Goal: Task Accomplishment & Management: Manage account settings

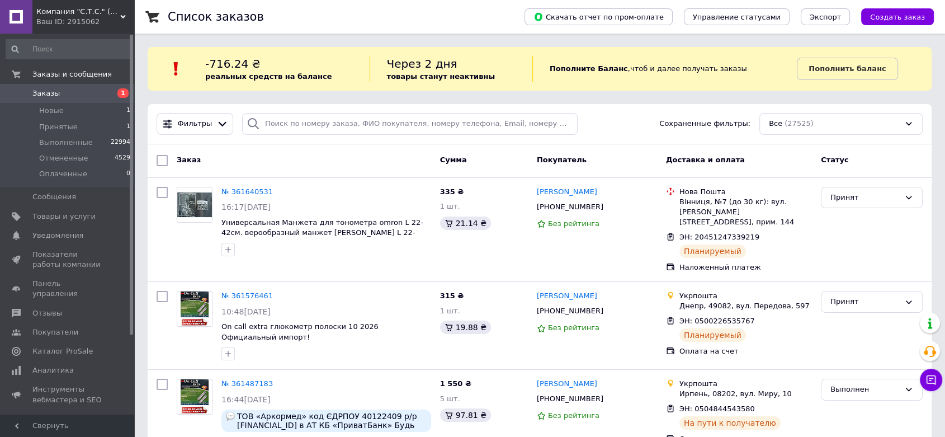
click at [353, 21] on div "Список заказов" at bounding box center [335, 17] width 334 height 34
click at [283, 18] on div "Список заказов" at bounding box center [335, 17] width 334 height 34
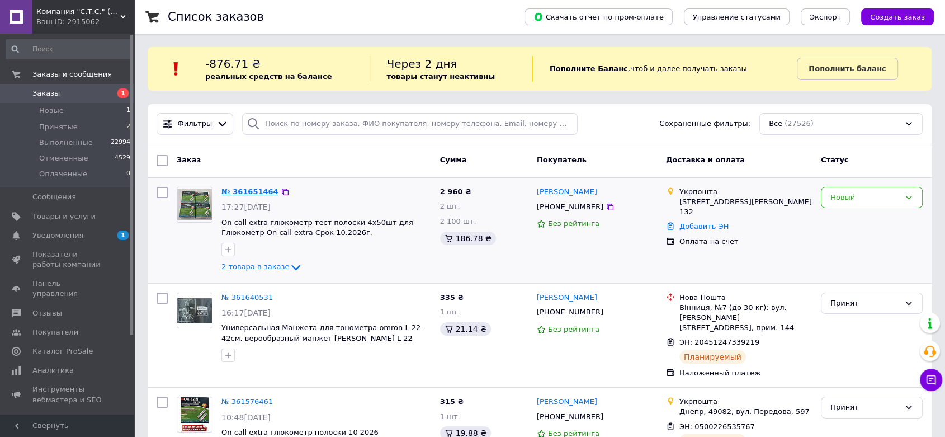
click at [259, 187] on link "№ 361651464" at bounding box center [249, 191] width 57 height 8
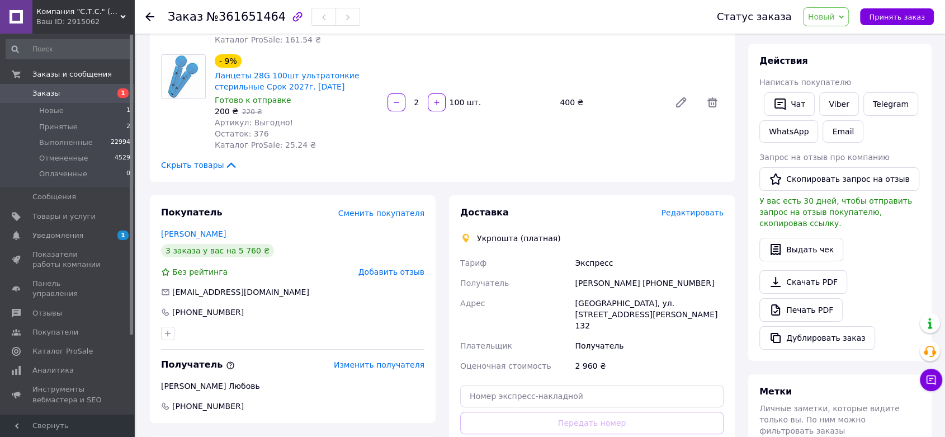
scroll to position [248, 0]
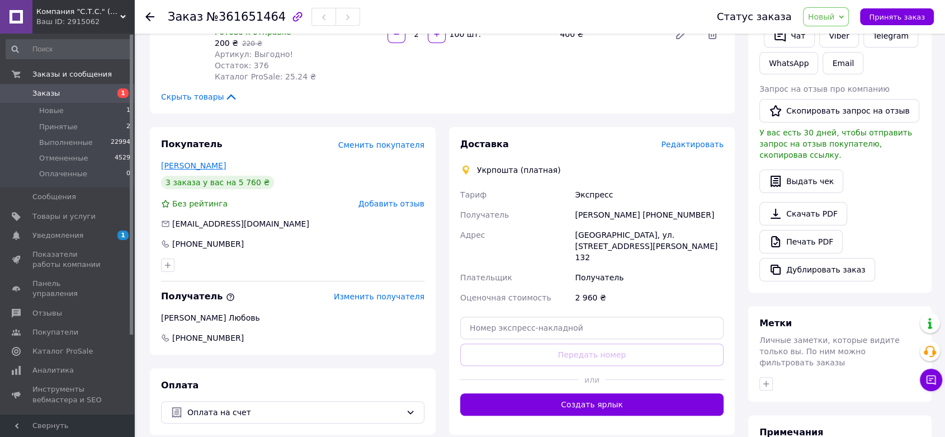
click at [226, 161] on link "Парамонов Владимир" at bounding box center [193, 165] width 65 height 9
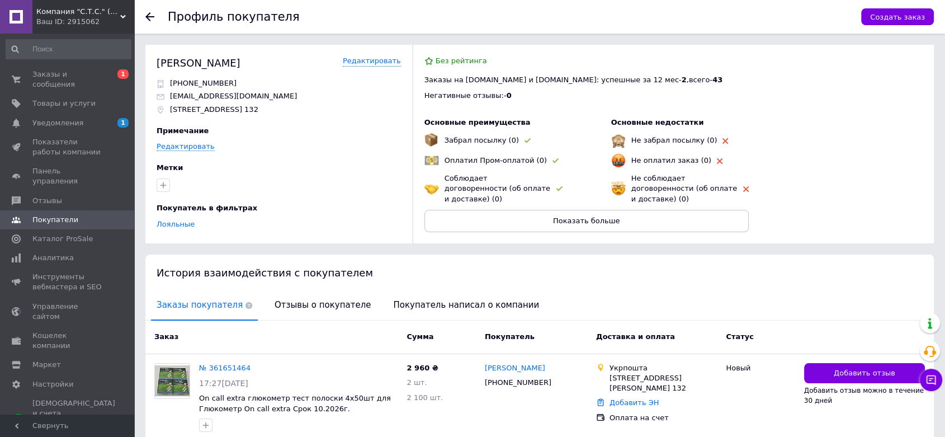
click at [331, 316] on div "Отзывы о покупателе" at bounding box center [322, 306] width 107 height 30
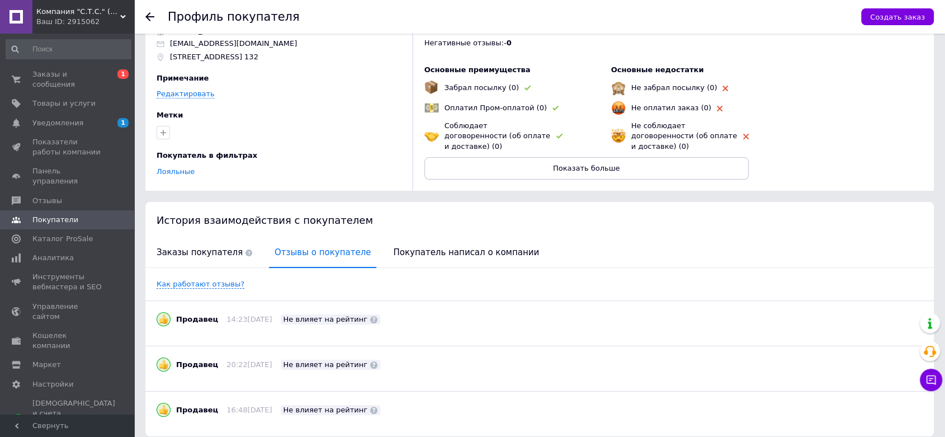
scroll to position [93, 0]
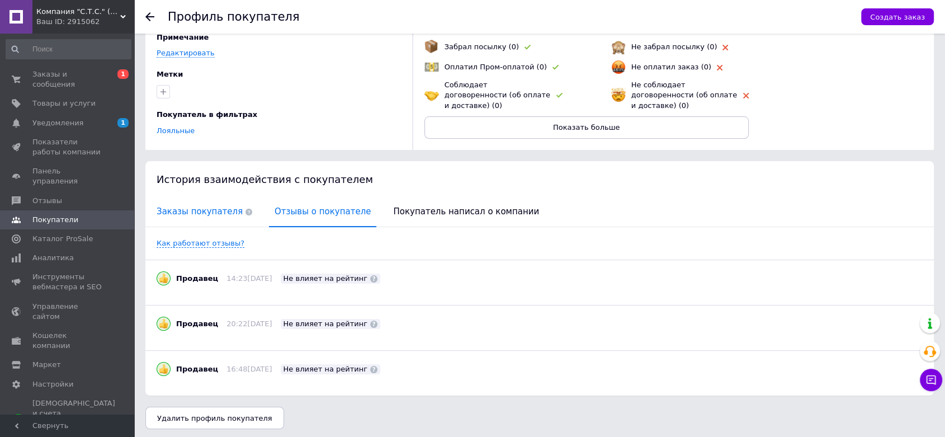
click at [195, 210] on span "Заказы покупателя" at bounding box center [204, 211] width 107 height 29
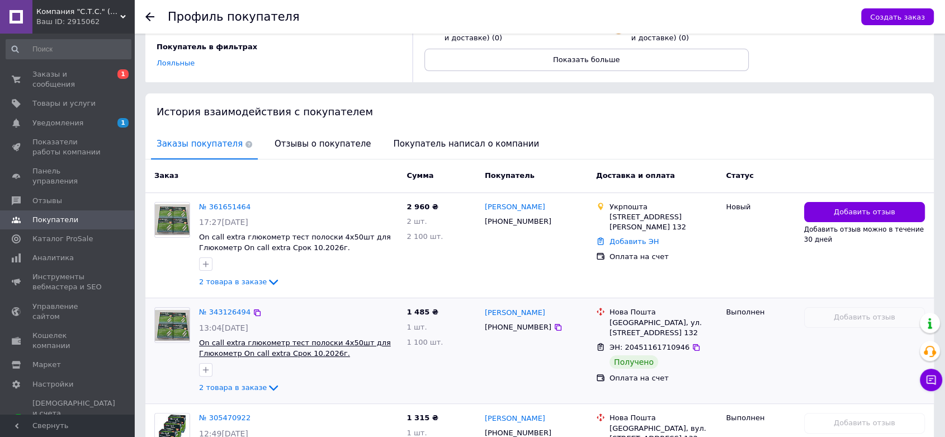
scroll to position [150, 0]
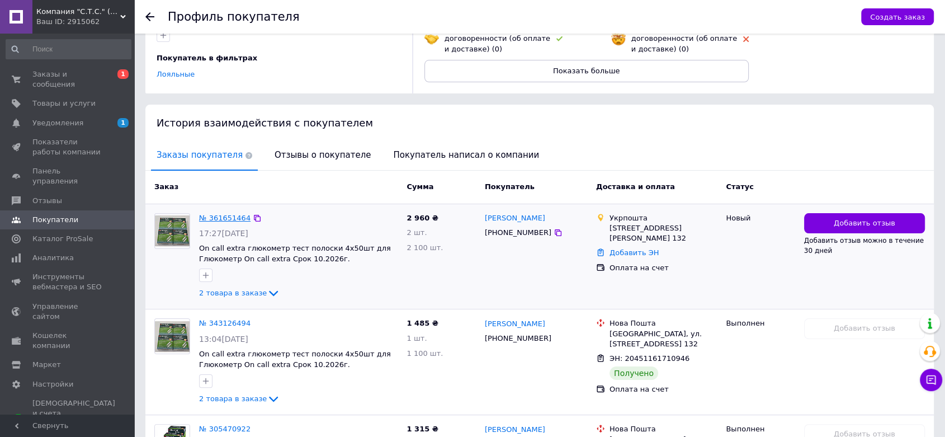
click at [207, 214] on link "№ 361651464" at bounding box center [224, 218] width 51 height 8
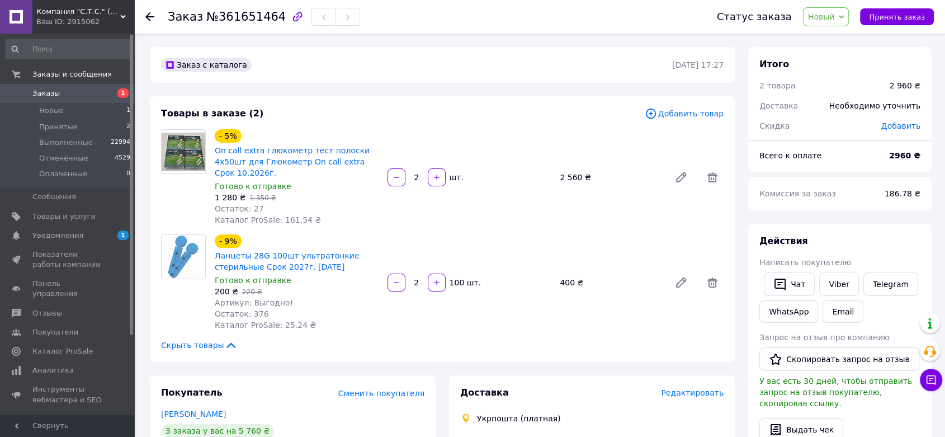
click at [442, 20] on div "Заказ №361651464" at bounding box center [431, 17] width 527 height 34
click at [455, 20] on div "Заказ №361651464" at bounding box center [431, 17] width 527 height 34
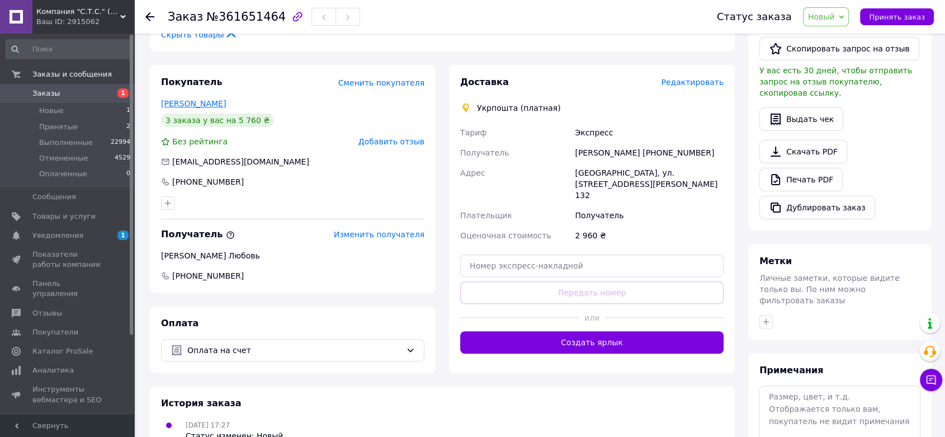
click at [192, 99] on link "Парамонов Владимир" at bounding box center [193, 103] width 65 height 9
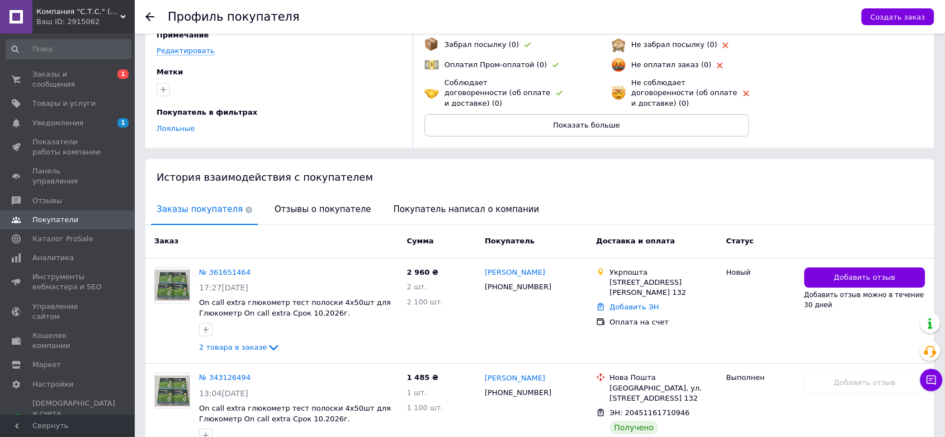
scroll to position [88, 0]
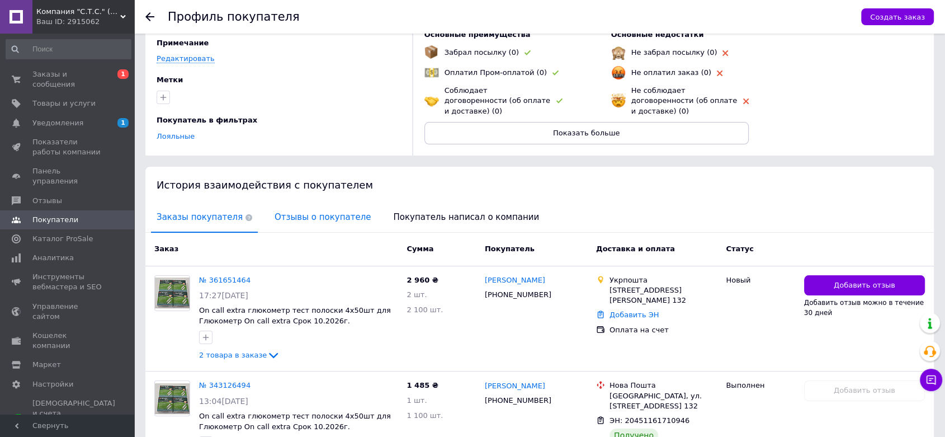
click at [282, 227] on span "Отзывы о покупателе" at bounding box center [322, 217] width 107 height 29
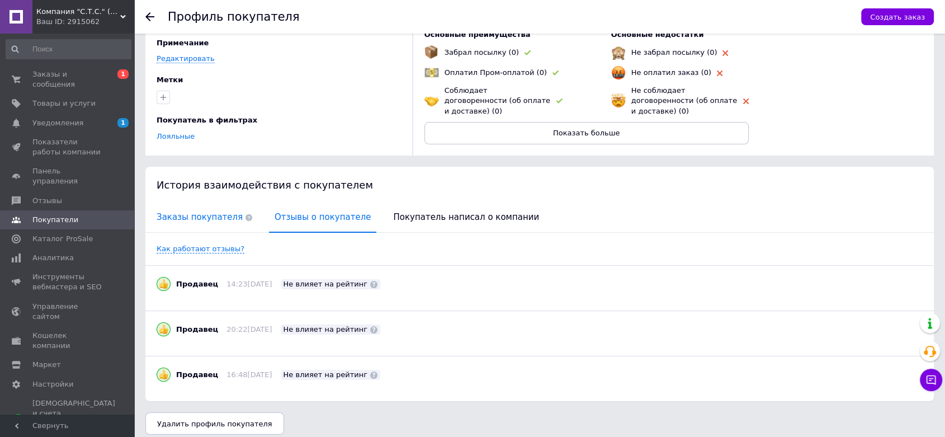
click at [196, 217] on span "Заказы покупателя" at bounding box center [204, 217] width 107 height 29
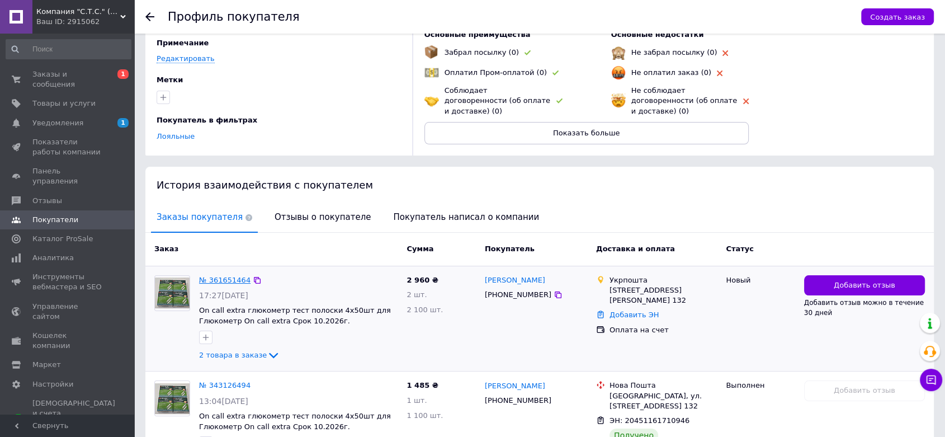
click at [215, 278] on link "№ 361651464" at bounding box center [224, 280] width 51 height 8
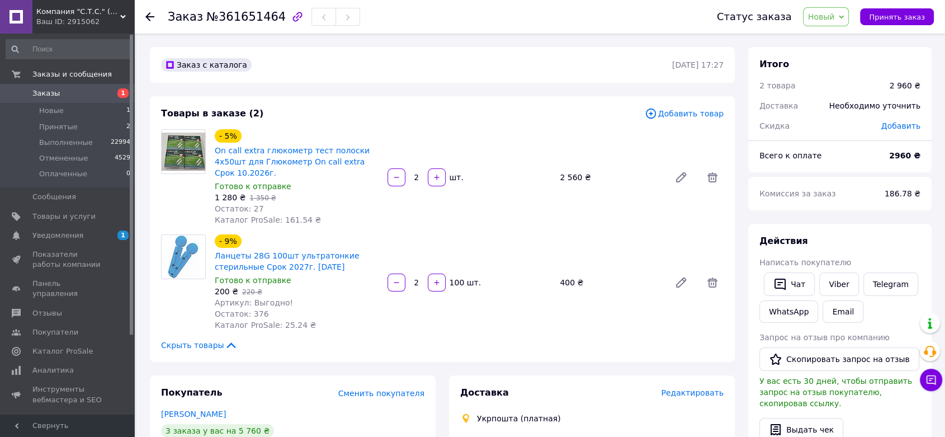
click at [529, 23] on div "Заказ №361651464" at bounding box center [431, 17] width 527 height 34
click at [532, 21] on div "Заказ №361651464" at bounding box center [431, 17] width 527 height 34
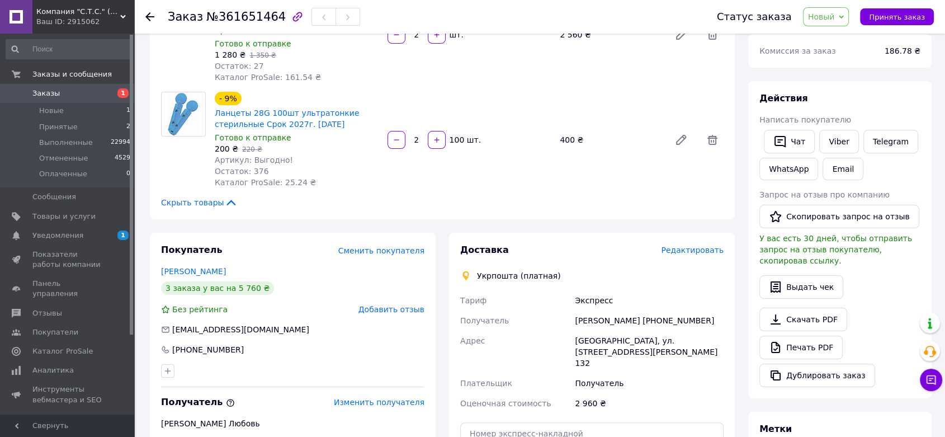
scroll to position [186, 0]
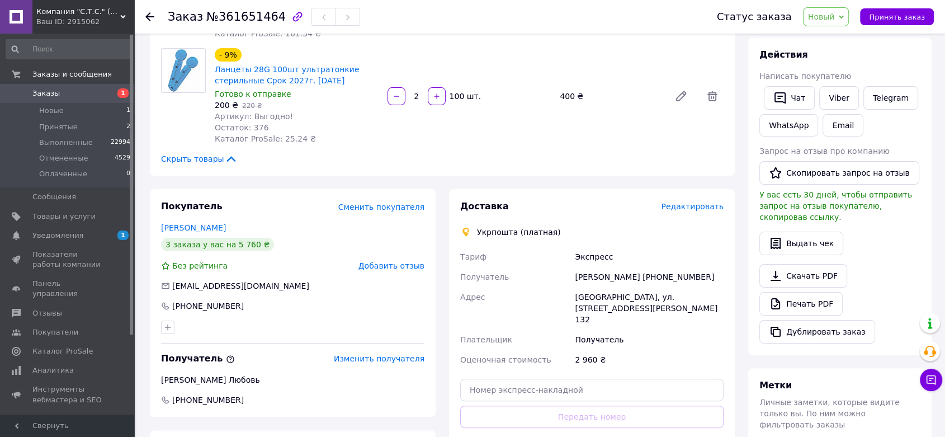
click at [424, 153] on div "Скрыть товары" at bounding box center [442, 158] width 562 height 11
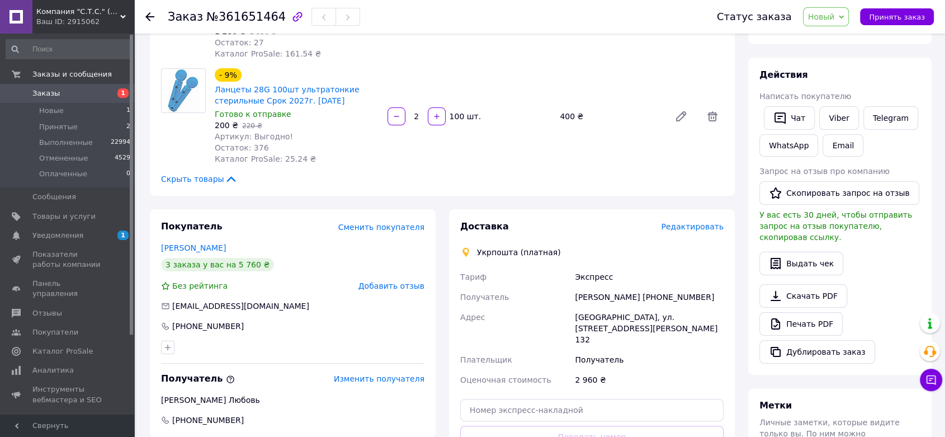
scroll to position [0, 0]
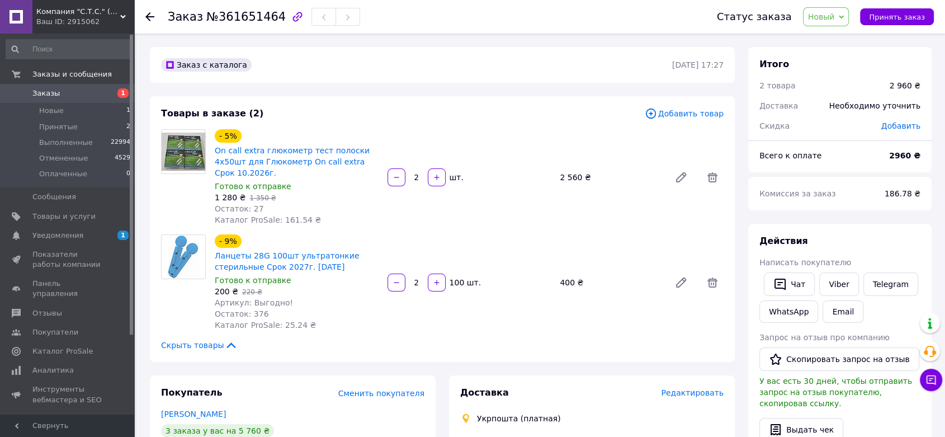
click at [413, 18] on div "Заказ №361651464" at bounding box center [431, 17] width 527 height 34
click at [45, 91] on span "Заказы" at bounding box center [45, 93] width 27 height 10
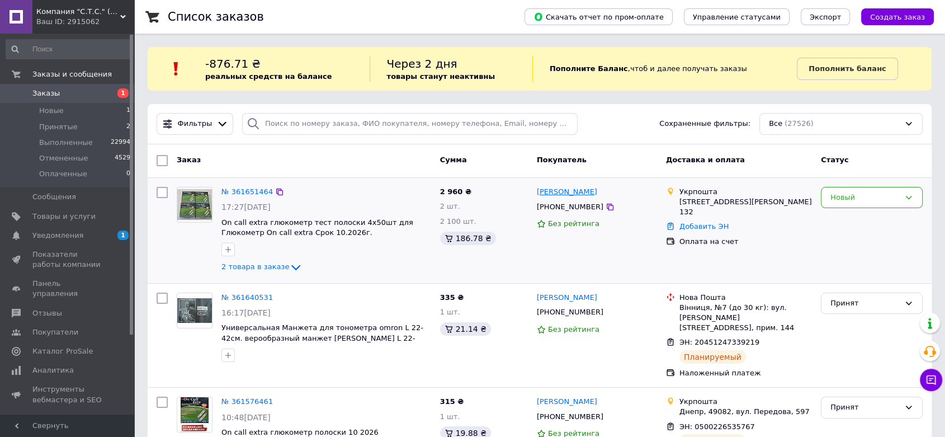
click at [555, 193] on link "[PERSON_NAME]" at bounding box center [567, 192] width 60 height 11
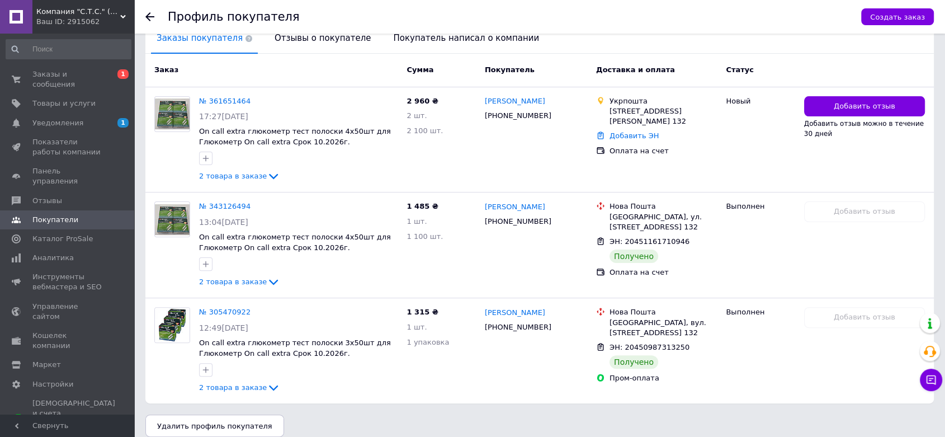
scroll to position [274, 0]
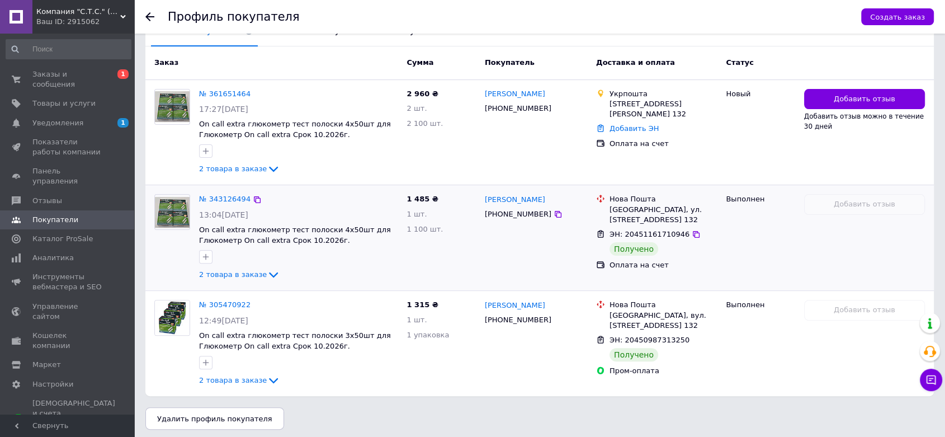
click at [229, 200] on link "№ 343126494" at bounding box center [224, 199] width 51 height 8
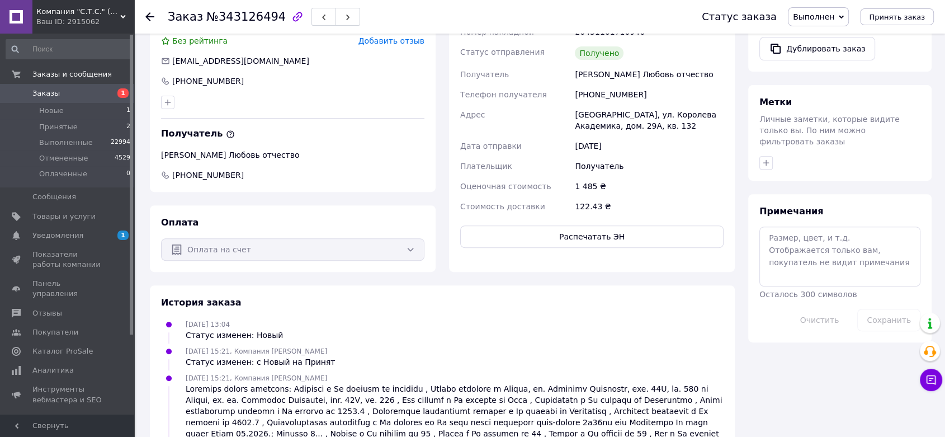
scroll to position [571, 0]
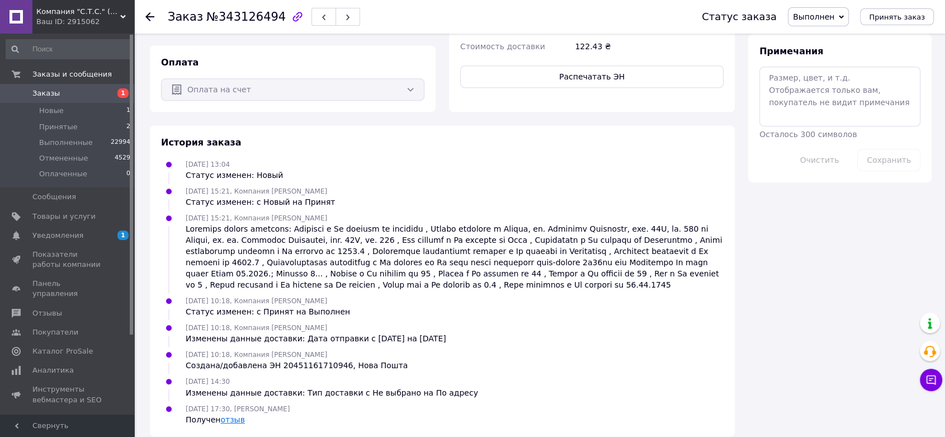
click at [234, 415] on link "отзыв" at bounding box center [232, 419] width 24 height 9
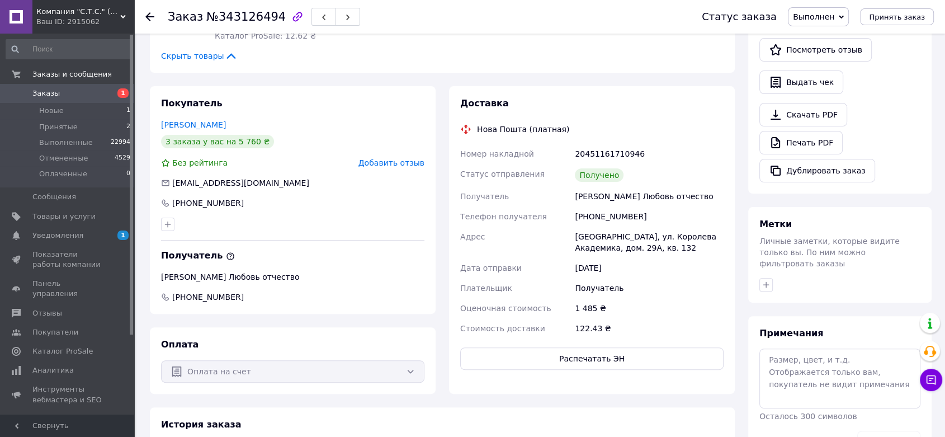
scroll to position [198, 0]
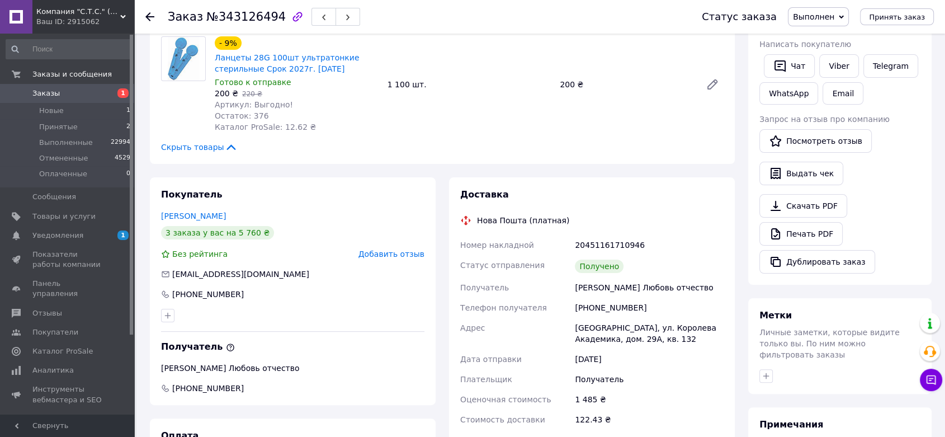
click at [467, 22] on div "Заказ №343126494" at bounding box center [423, 17] width 511 height 34
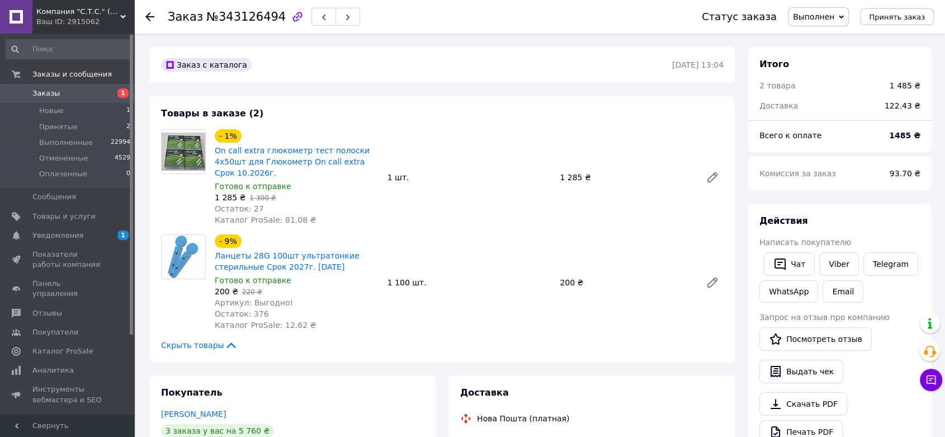
click at [480, 11] on div "Заказ №343126494" at bounding box center [423, 17] width 511 height 34
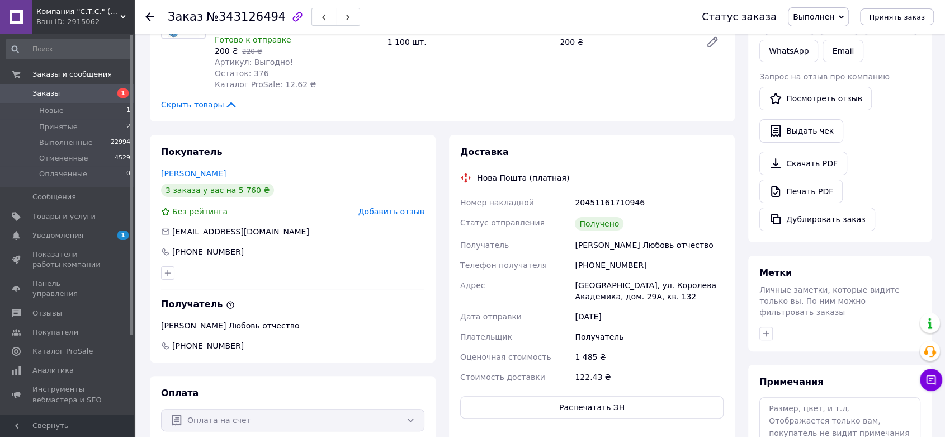
scroll to position [310, 0]
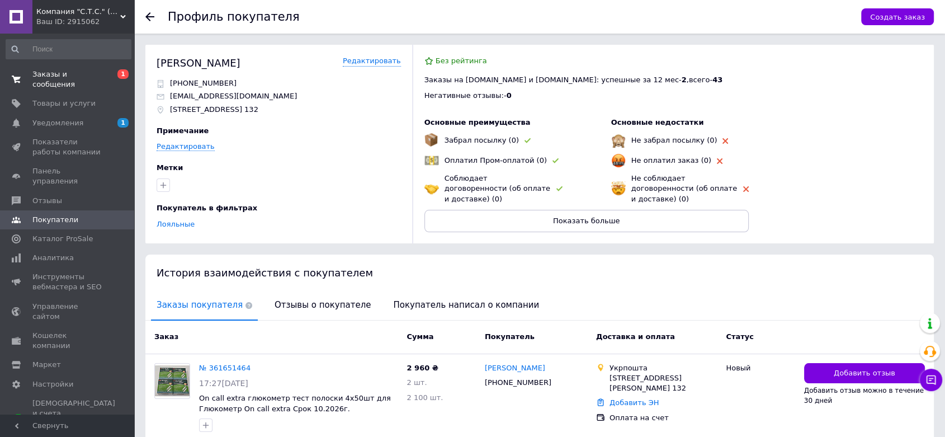
click at [90, 75] on span "Заказы и сообщения" at bounding box center [67, 79] width 71 height 20
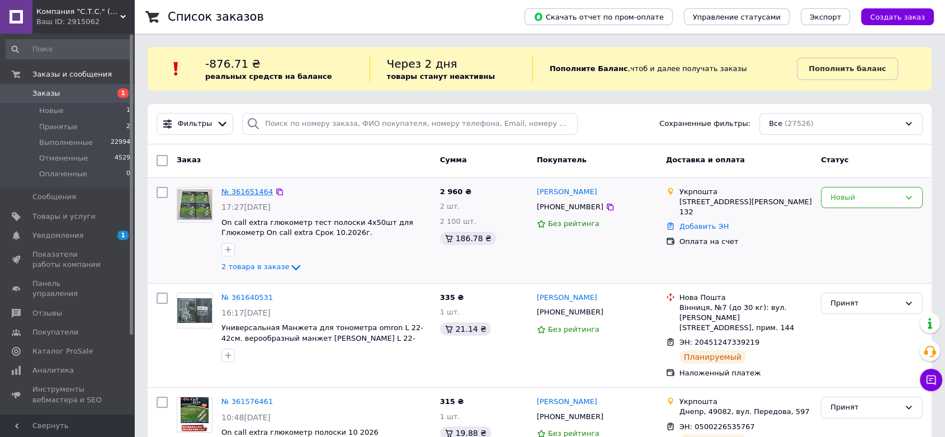
click at [234, 188] on link "№ 361651464" at bounding box center [246, 191] width 51 height 8
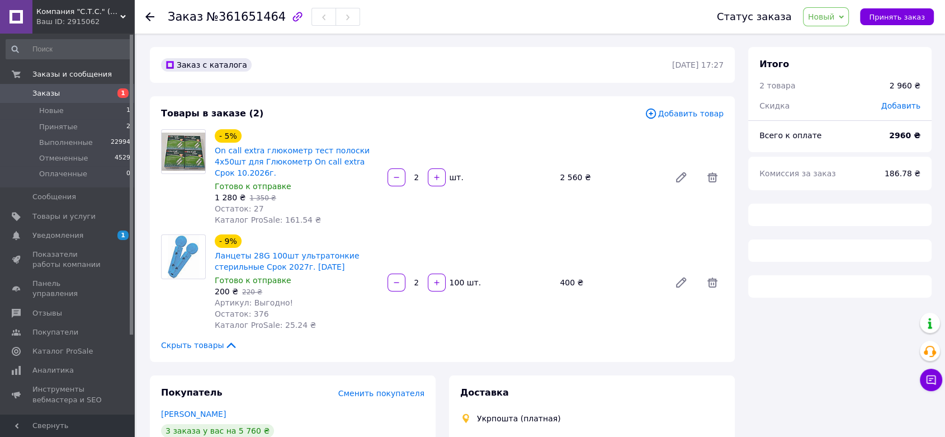
click at [410, 23] on div "Заказ №361651464" at bounding box center [431, 17] width 527 height 34
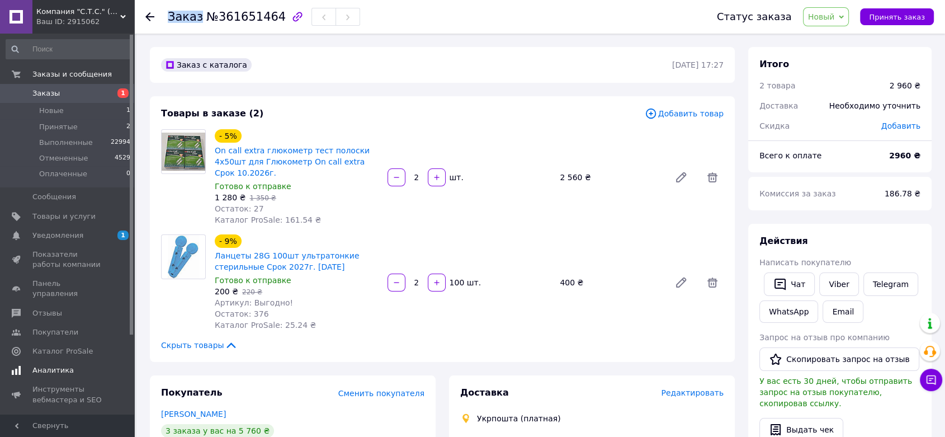
click at [54, 365] on span "Аналитика" at bounding box center [52, 370] width 41 height 10
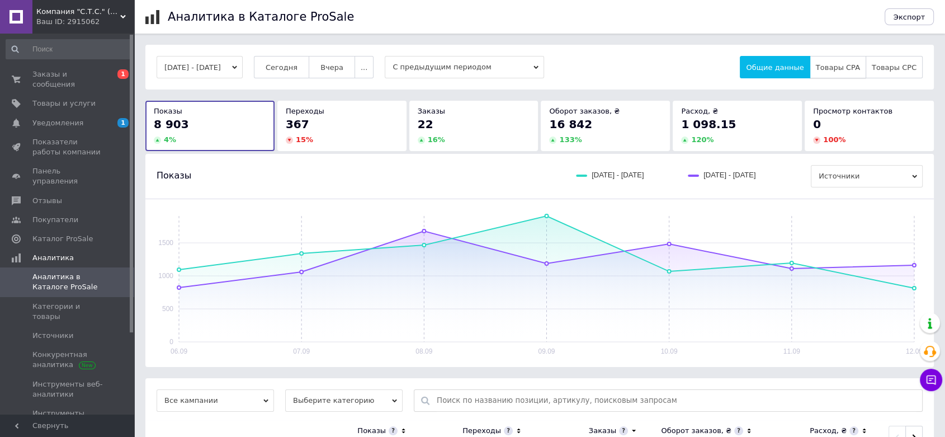
click at [849, 63] on span "Товары CPA" at bounding box center [838, 67] width 44 height 8
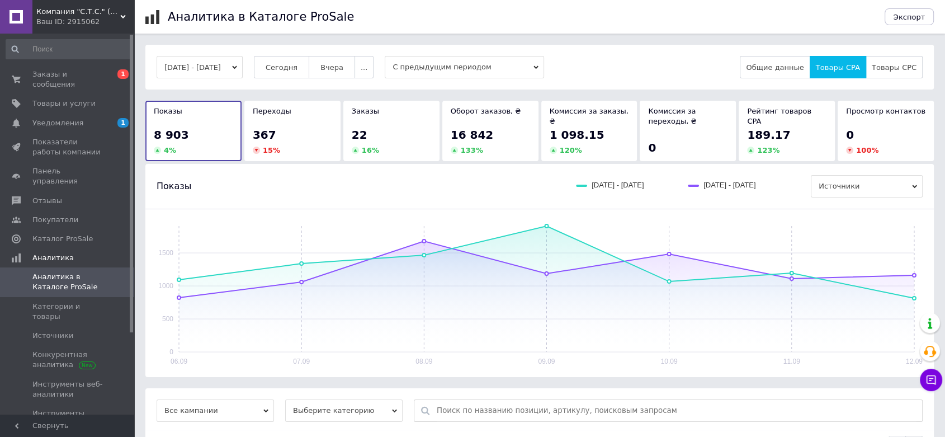
click at [757, 128] on span "189.17" at bounding box center [768, 134] width 43 height 13
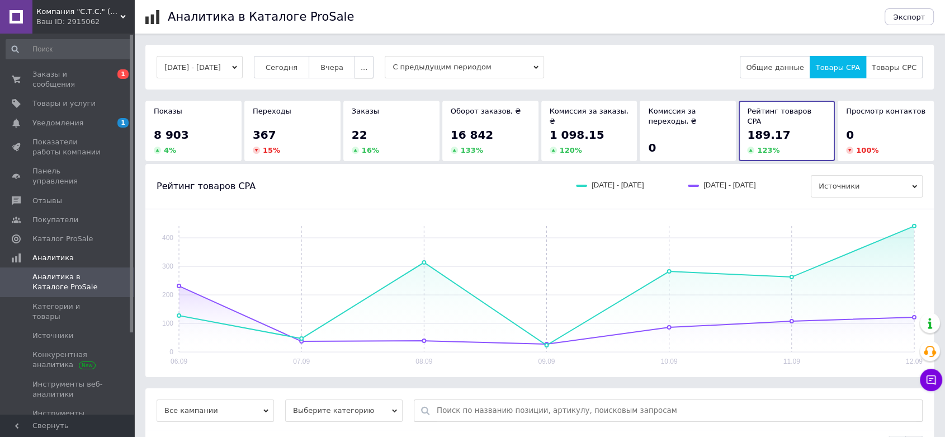
click at [367, 66] on span "..." at bounding box center [364, 67] width 7 height 8
click at [354, 134] on span "2 недели" at bounding box center [340, 133] width 35 height 8
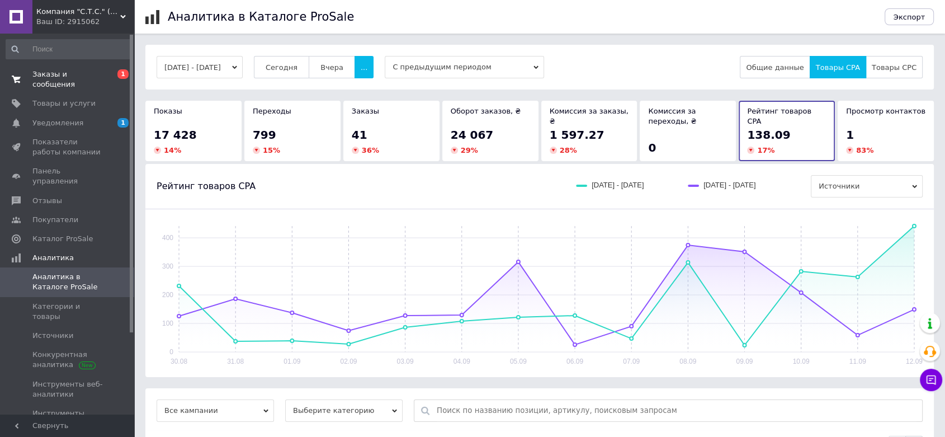
click at [96, 80] on link "Заказы и сообщения 0 1" at bounding box center [68, 79] width 137 height 29
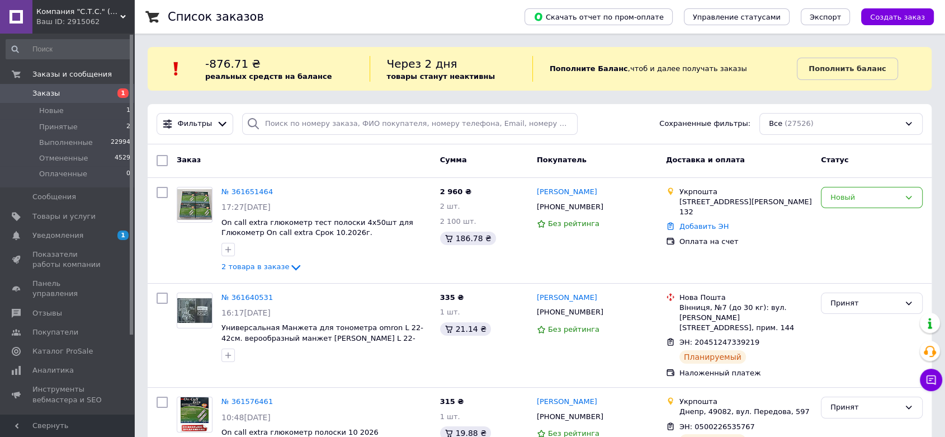
click at [364, 25] on div "Список заказов" at bounding box center [335, 17] width 334 height 34
click at [367, 15] on div "Список заказов" at bounding box center [335, 17] width 334 height 34
click at [408, 22] on div "Список заказов" at bounding box center [335, 17] width 334 height 34
click at [243, 191] on link "№ 361651464" at bounding box center [246, 191] width 51 height 8
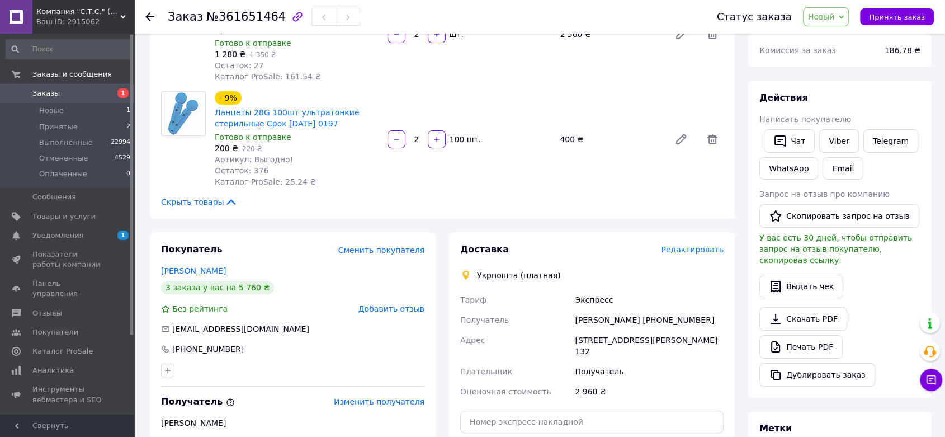
scroll to position [264, 0]
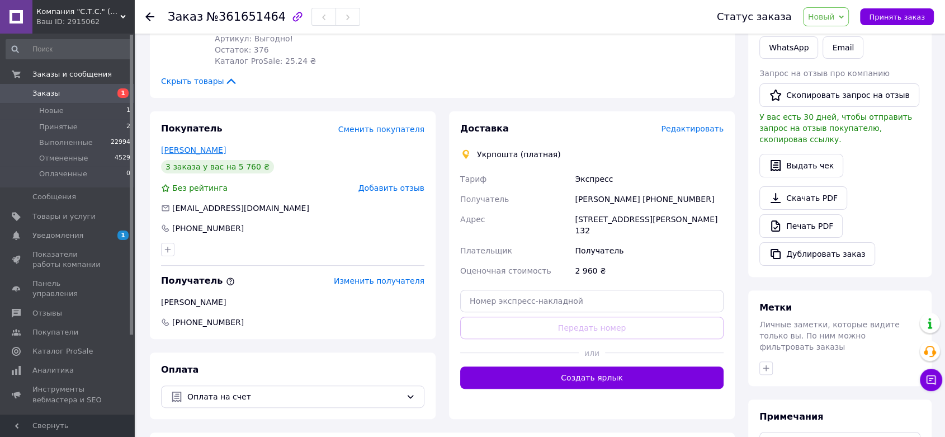
click at [215, 145] on link "Парамонов Владимир" at bounding box center [193, 149] width 65 height 9
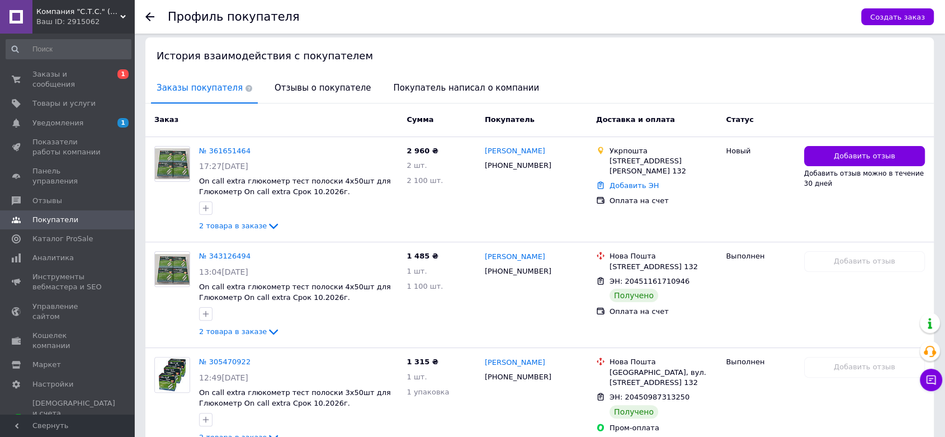
scroll to position [150, 0]
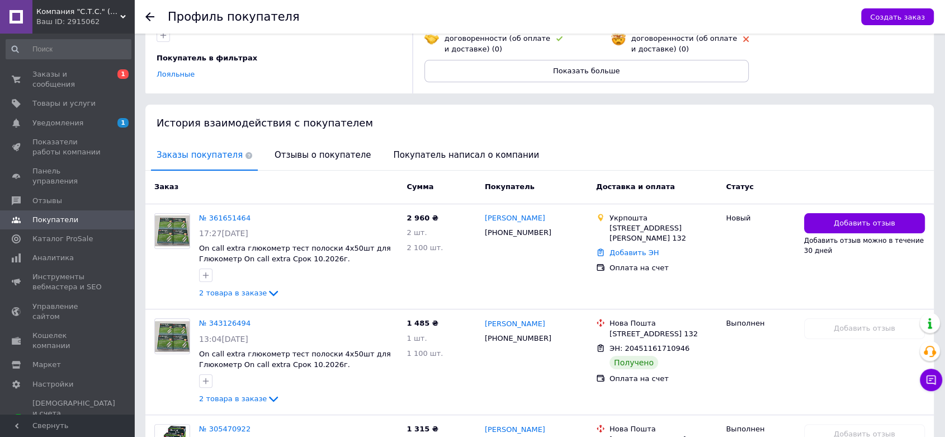
click at [366, 25] on div "Профиль покупателя" at bounding box center [509, 17] width 682 height 34
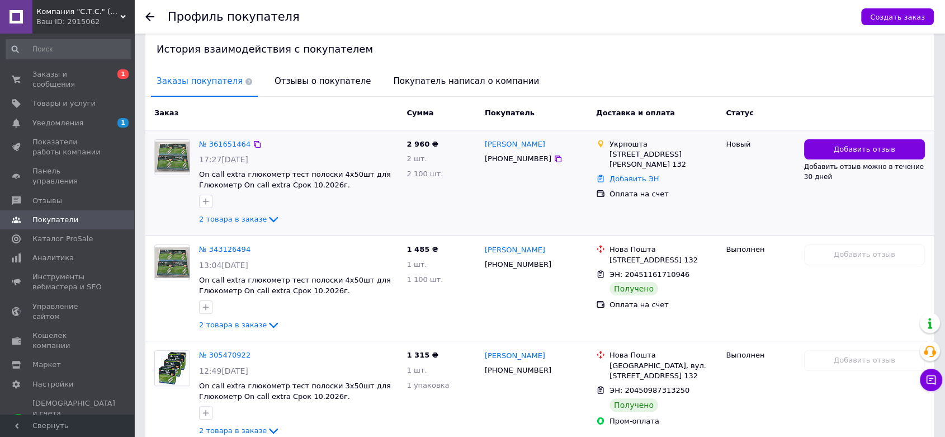
scroll to position [274, 0]
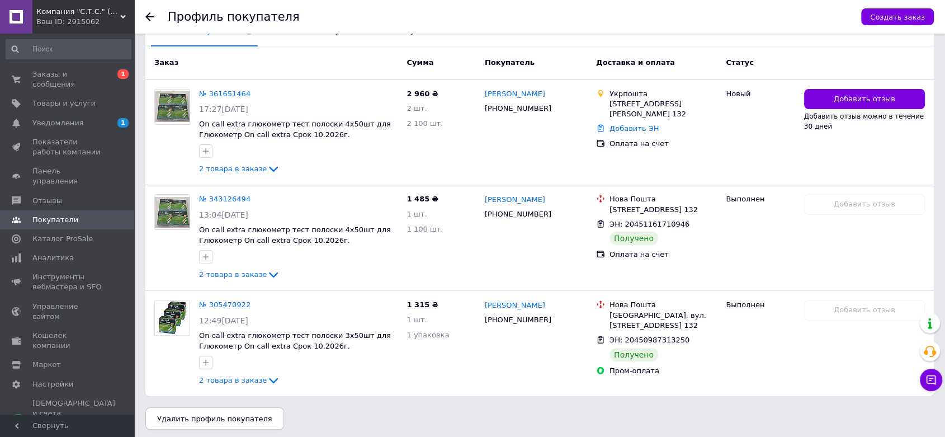
click at [321, 15] on div "Профиль покупателя" at bounding box center [509, 17] width 682 height 34
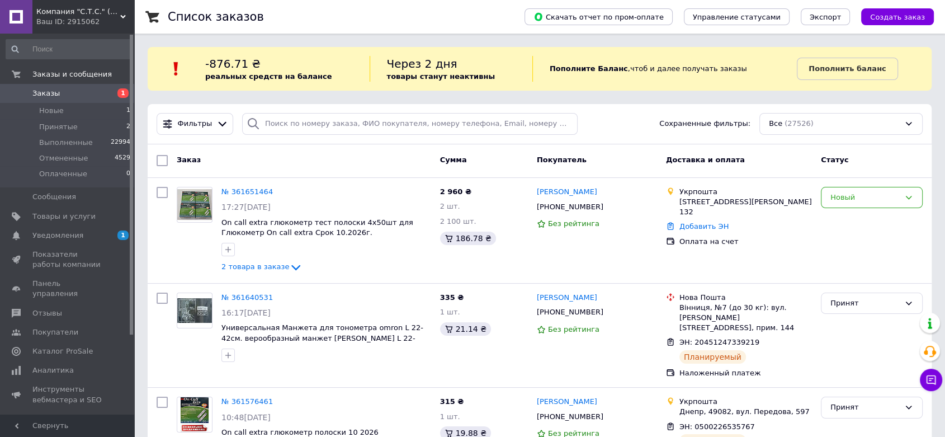
click at [435, 25] on div "Список заказов" at bounding box center [335, 17] width 334 height 34
click at [435, 18] on div "Список заказов" at bounding box center [335, 17] width 334 height 34
click at [438, 13] on div "Список заказов" at bounding box center [335, 17] width 334 height 34
click at [320, 21] on div "Список заказов" at bounding box center [335, 17] width 334 height 34
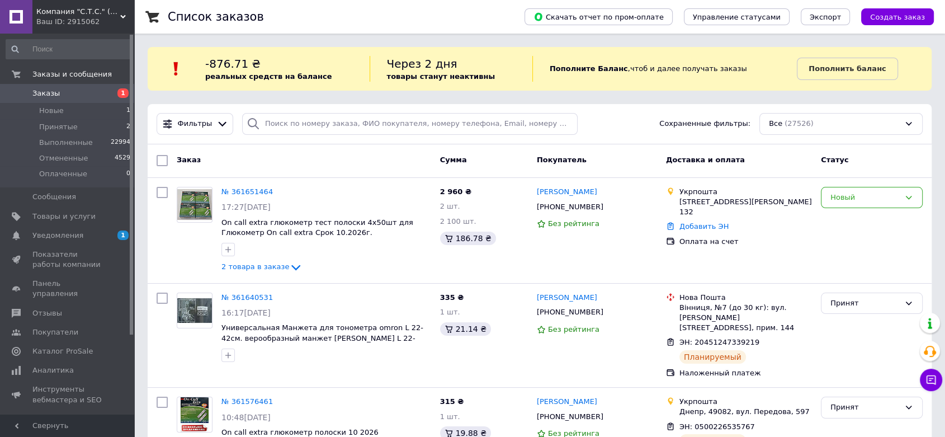
click at [455, 20] on div "Список заказов" at bounding box center [335, 17] width 334 height 34
click at [455, 17] on div "Список заказов" at bounding box center [335, 17] width 334 height 34
drag, startPoint x: 300, startPoint y: 20, endPoint x: 306, endPoint y: 43, distance: 24.3
click at [301, 18] on div "Список заказов" at bounding box center [335, 17] width 334 height 34
click at [326, 23] on div "Список заказов" at bounding box center [335, 17] width 334 height 34
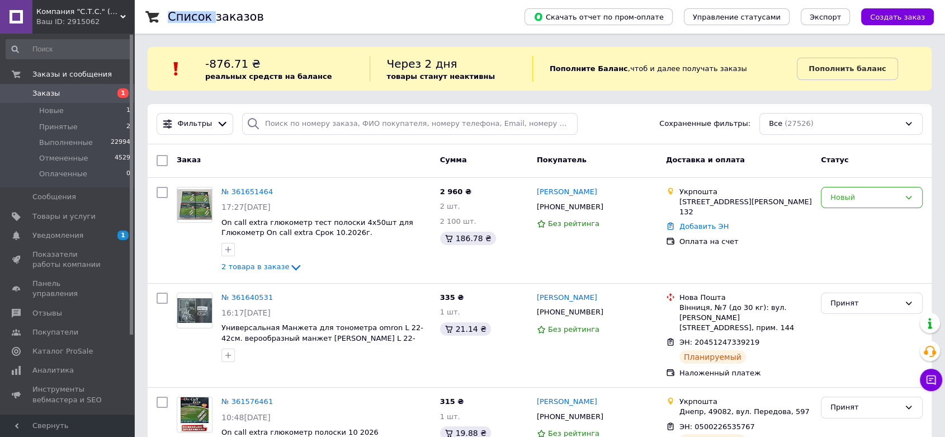
click at [326, 22] on div "Список заказов" at bounding box center [335, 17] width 334 height 34
click at [352, 17] on div "Список заказов" at bounding box center [335, 17] width 334 height 34
click at [311, 21] on div "Список заказов" at bounding box center [335, 17] width 334 height 34
click at [70, 215] on span "Товары и услуги" at bounding box center [63, 216] width 63 height 10
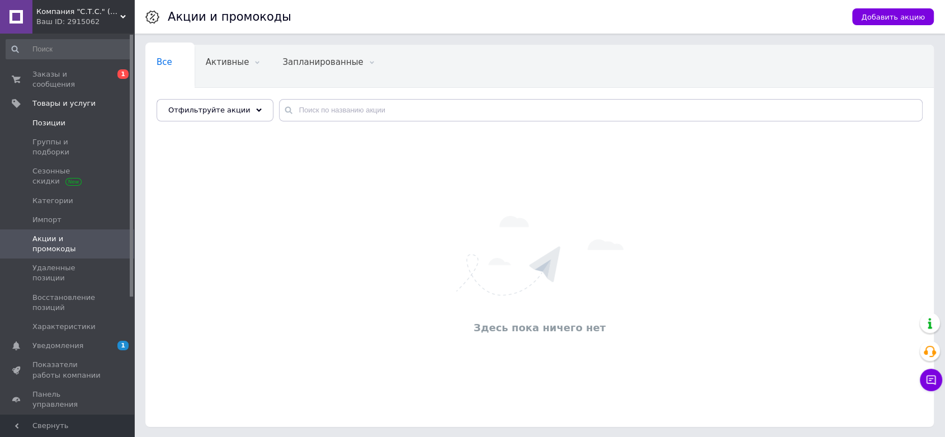
click at [40, 118] on span "Позиции" at bounding box center [48, 123] width 33 height 10
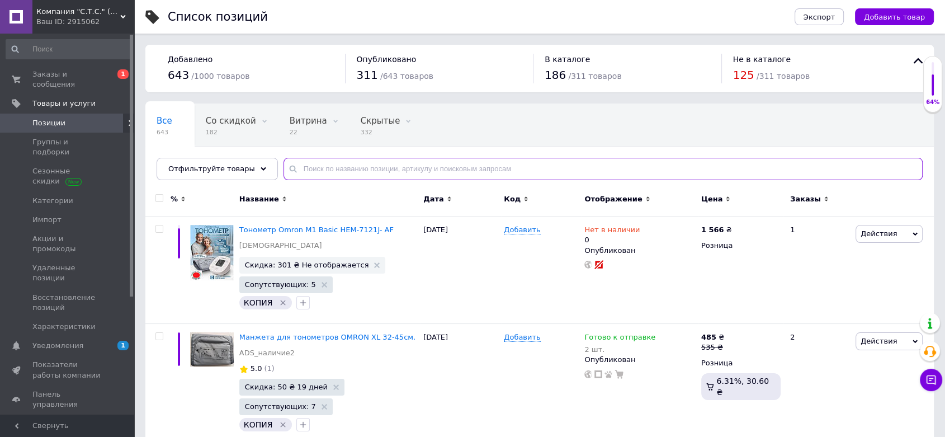
click at [312, 170] on input "text" at bounding box center [602, 169] width 639 height 22
paste input "on call extrA"
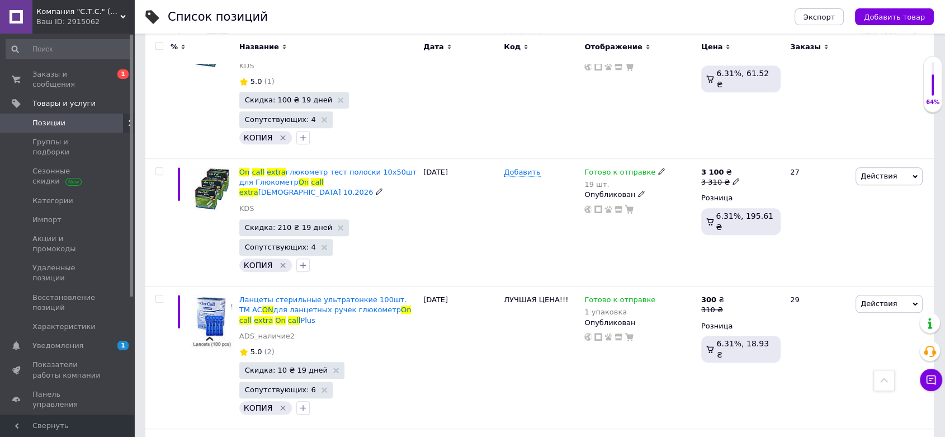
scroll to position [931, 0]
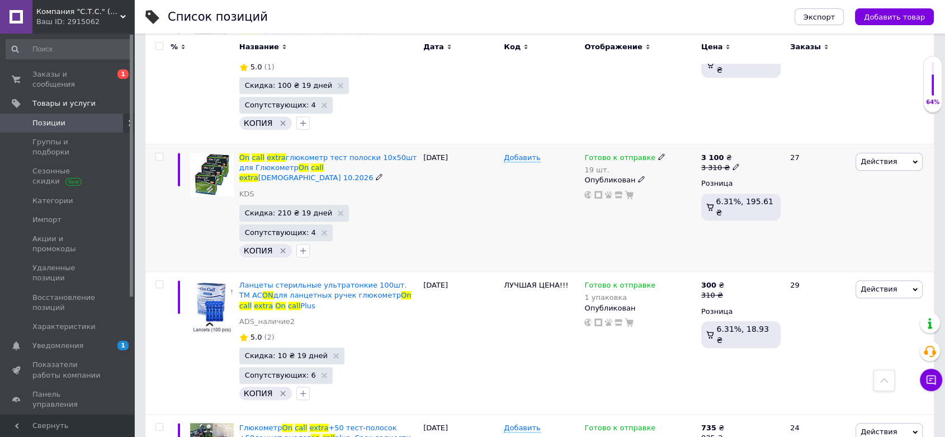
type input "on call extrA"
click at [733, 163] on icon at bounding box center [735, 166] width 7 height 7
click at [764, 139] on input "3310" at bounding box center [787, 150] width 85 height 22
type input "3360"
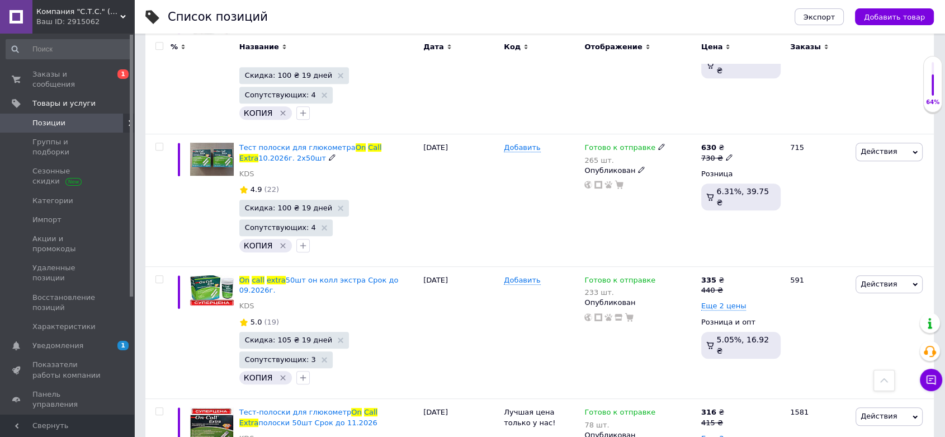
scroll to position [4844, 0]
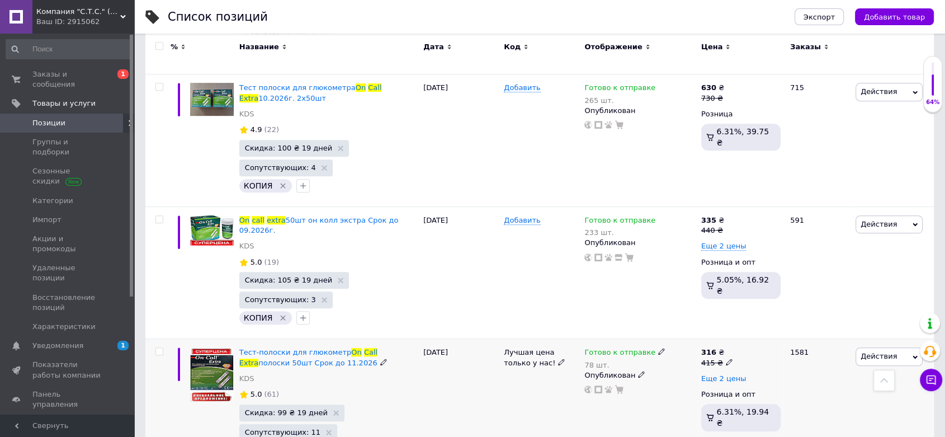
click at [727, 374] on span "Еще 2 цены" at bounding box center [723, 378] width 45 height 9
click at [726, 358] on use at bounding box center [729, 361] width 6 height 6
type input "425"
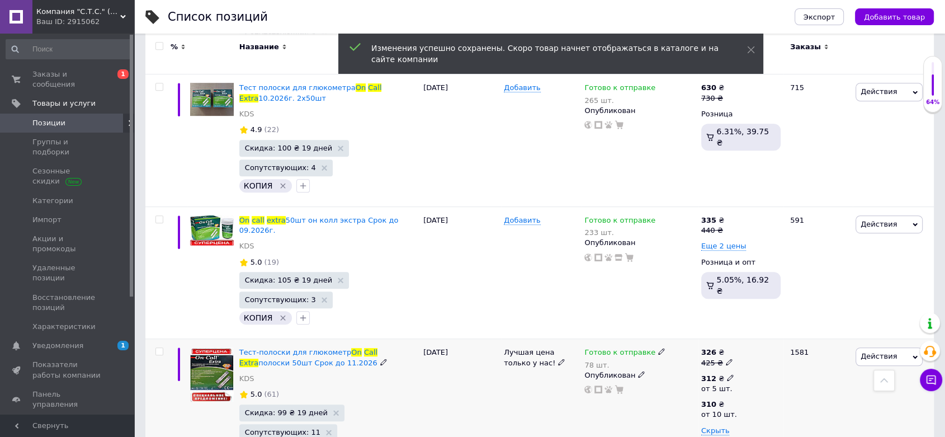
click at [727, 374] on icon at bounding box center [730, 377] width 7 height 7
click at [648, 339] on div "Готово к отправке 78 шт. Опубликован" at bounding box center [639, 417] width 117 height 157
click at [726, 358] on icon at bounding box center [729, 361] width 7 height 7
type input "424"
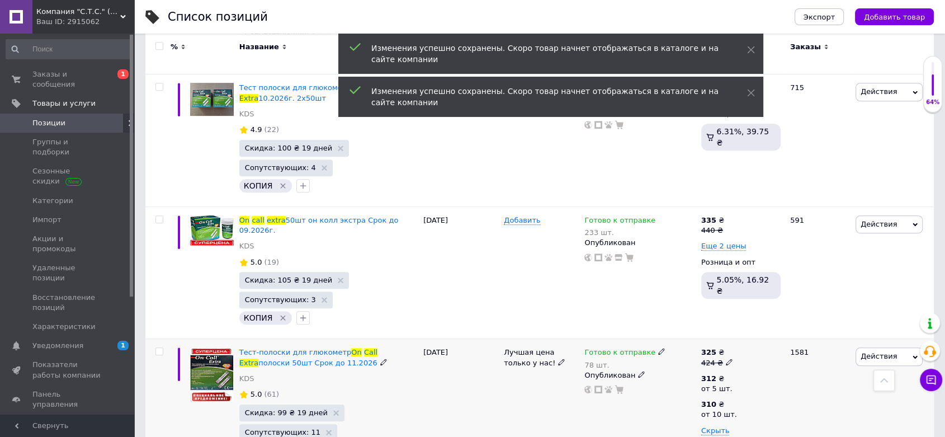
click at [633, 339] on div "Готово к отправке 78 шт. Опубликован" at bounding box center [639, 417] width 117 height 157
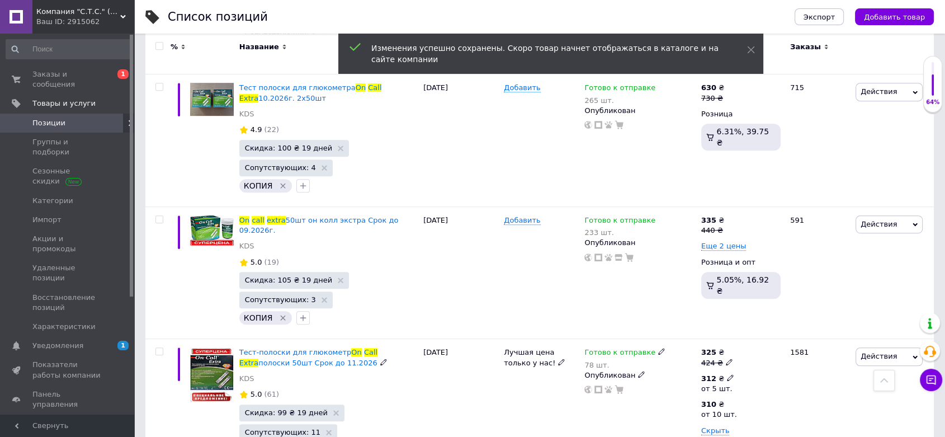
click at [727, 374] on icon at bounding box center [730, 377] width 7 height 7
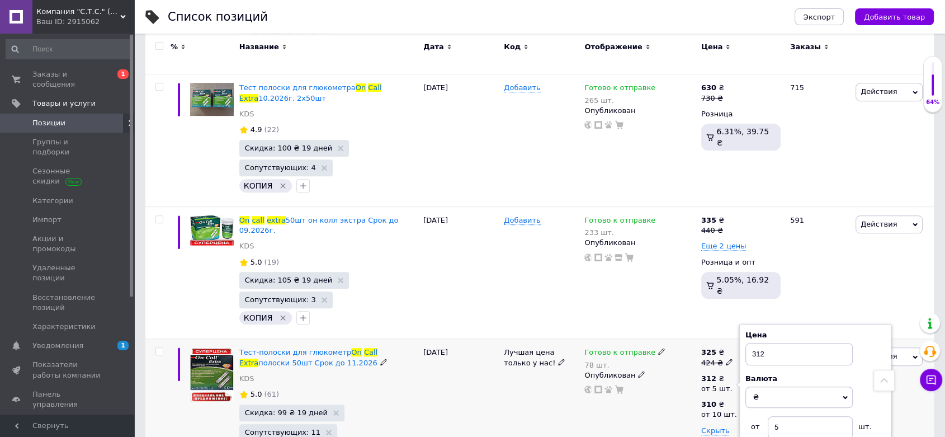
click at [506, 339] on div "Лучшая цена только у нас!" at bounding box center [541, 417] width 80 height 157
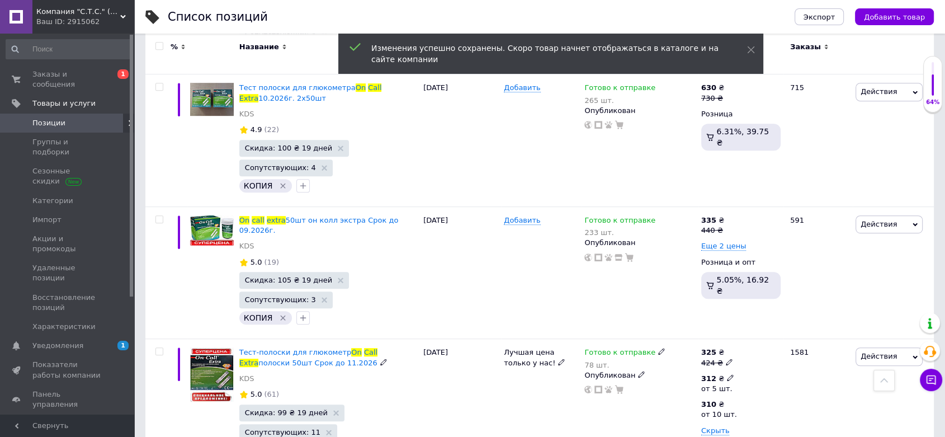
click at [727, 374] on icon at bounding box center [730, 377] width 7 height 7
click at [774, 343] on input "312" at bounding box center [798, 354] width 107 height 22
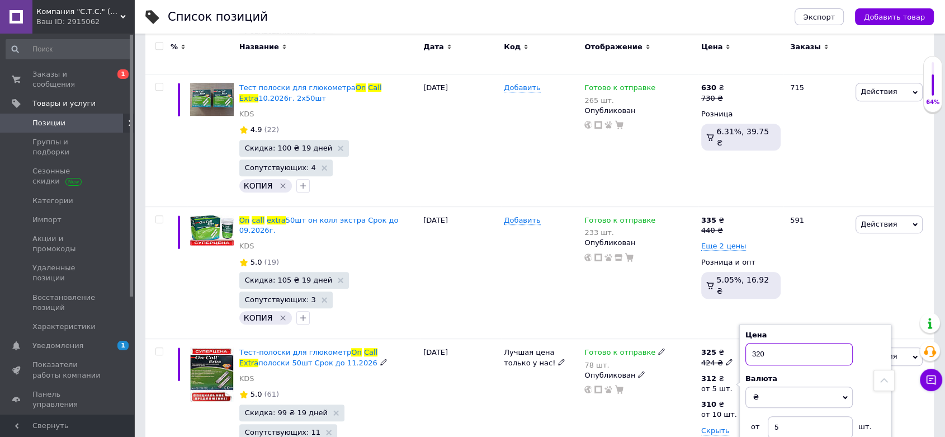
type input "320"
click at [583, 339] on div "Готово к отправке 78 шт. Опубликован" at bounding box center [639, 417] width 117 height 157
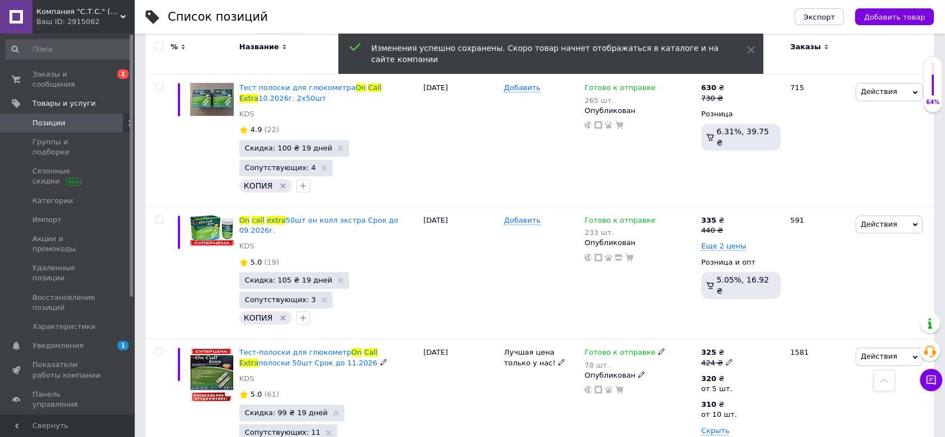
click at [595, 339] on div "Готово к отправке 78 шт. Опубликован" at bounding box center [639, 417] width 117 height 157
drag, startPoint x: 723, startPoint y: 171, endPoint x: 740, endPoint y: 170, distance: 17.3
click at [727, 400] on icon at bounding box center [730, 403] width 7 height 7
click at [772, 368] on input "310" at bounding box center [802, 379] width 107 height 22
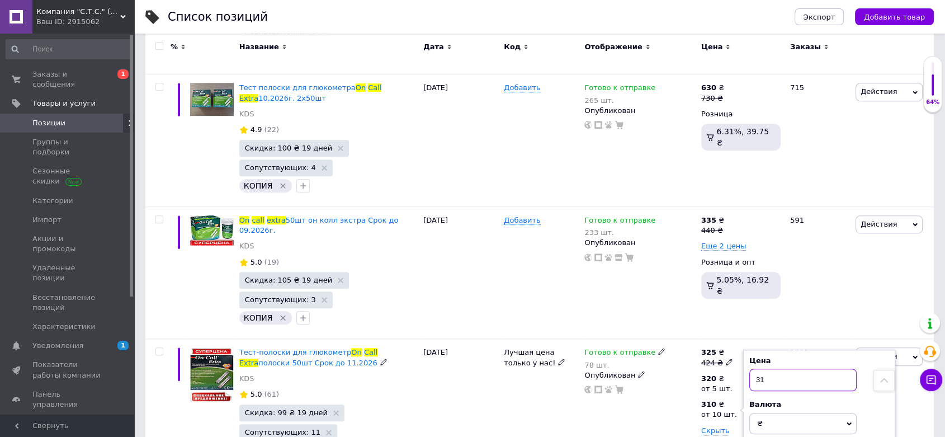
type input "315"
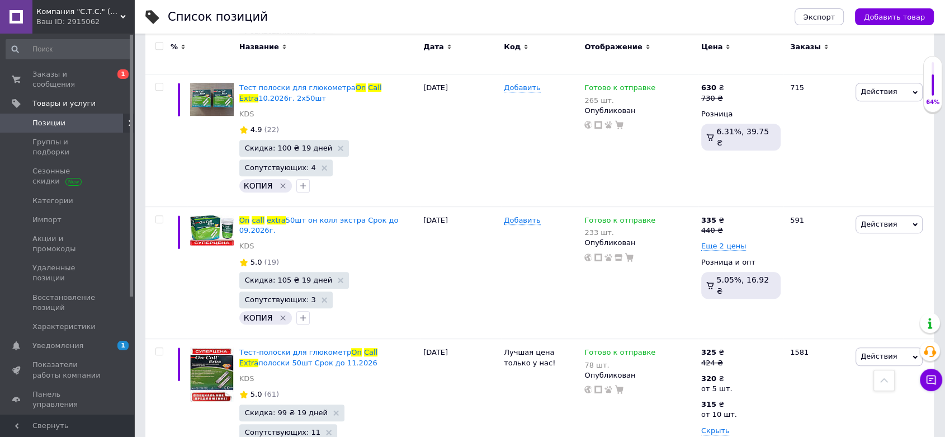
type input "420"
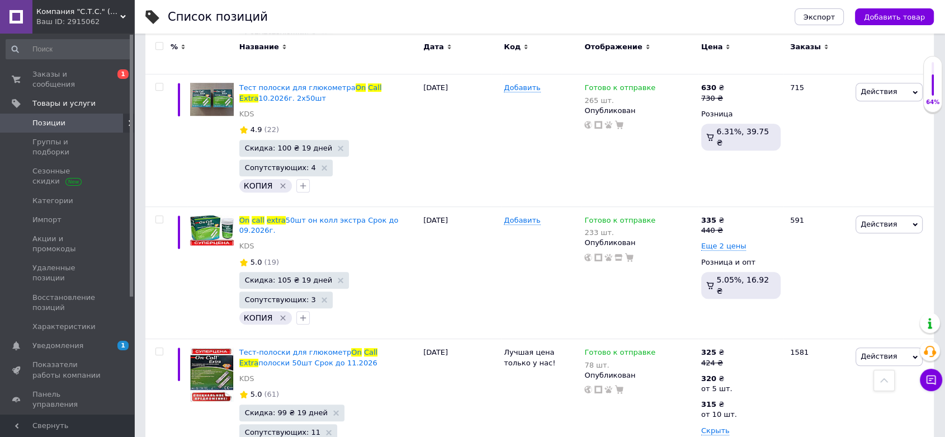
type input "315"
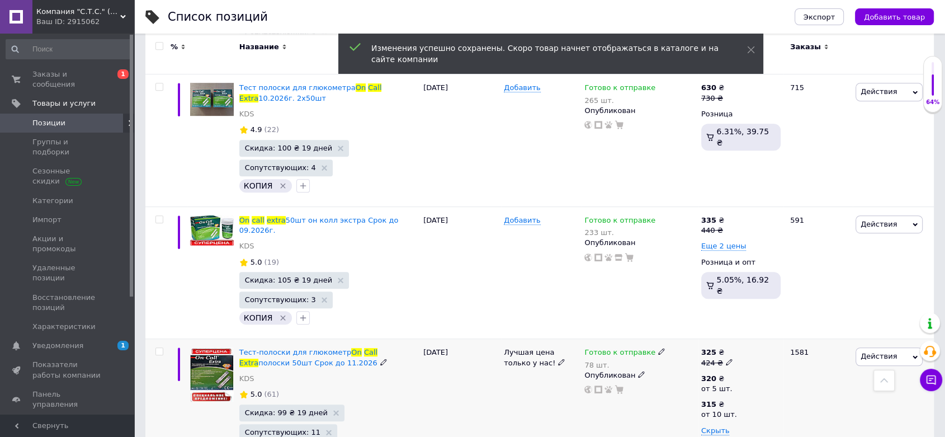
click at [511, 339] on div "Лучшая цена только у нас!" at bounding box center [541, 417] width 80 height 157
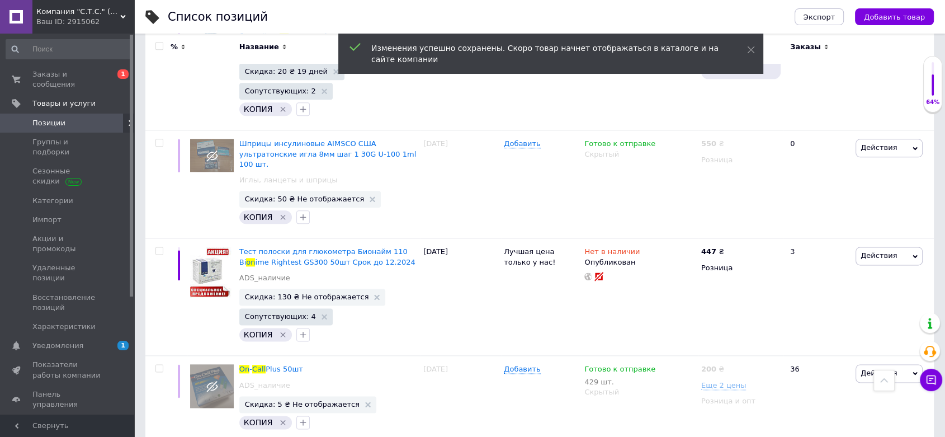
scroll to position [5652, 0]
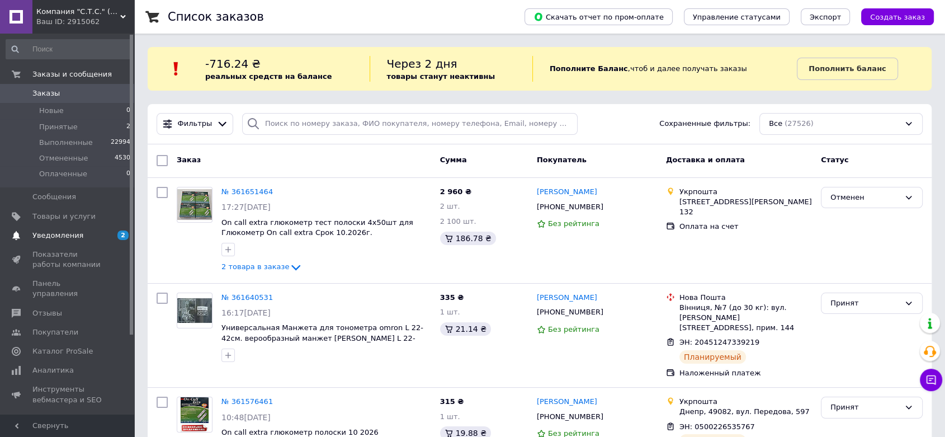
click at [51, 239] on span "Уведомления" at bounding box center [57, 235] width 51 height 10
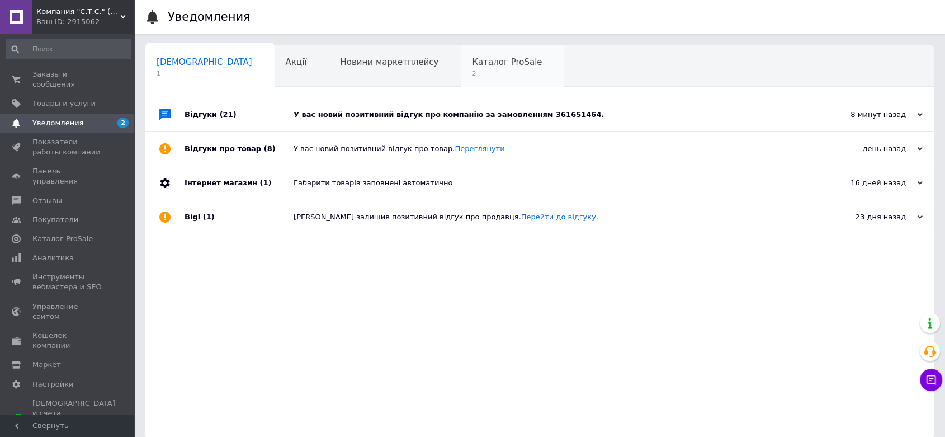
click at [472, 77] on span "2" at bounding box center [507, 73] width 70 height 8
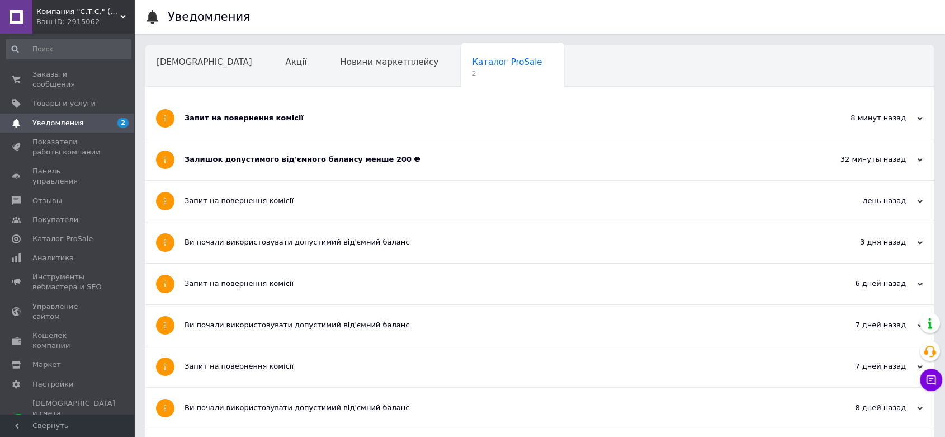
click at [446, 167] on div "Залишок допустимого від'ємного балансу менше 200 ₴" at bounding box center [497, 159] width 626 height 41
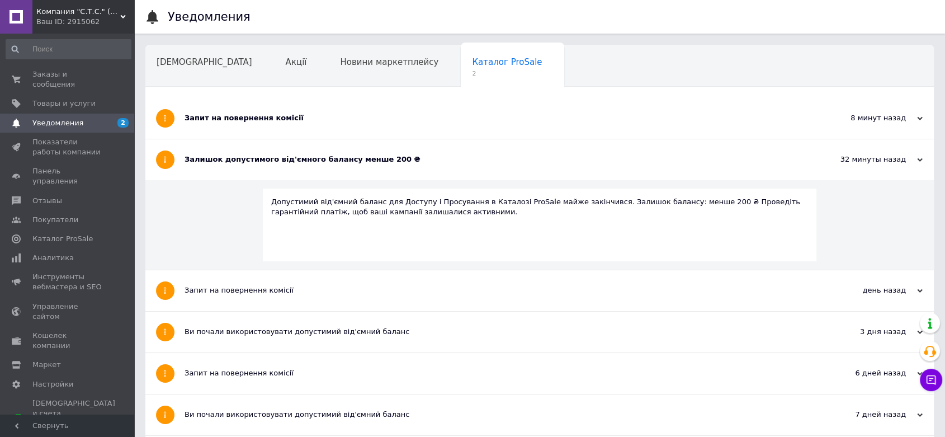
click at [412, 116] on div "Запит на повернення комісії" at bounding box center [497, 118] width 626 height 10
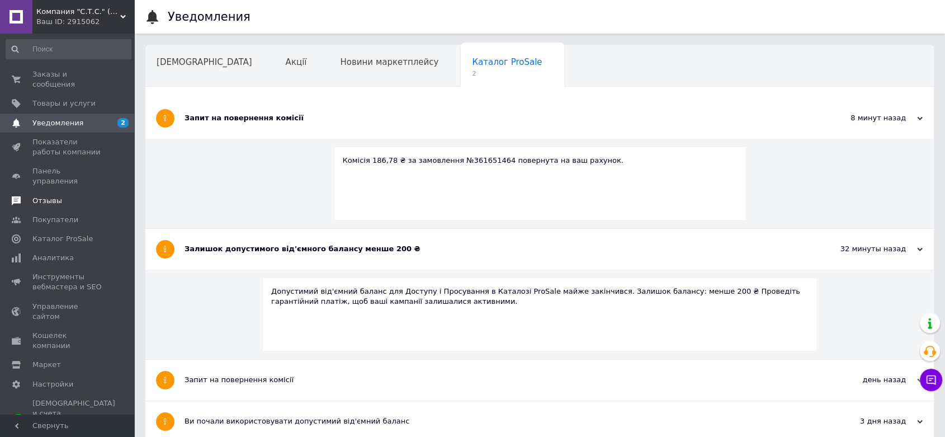
click at [65, 196] on span "Отзывы" at bounding box center [67, 201] width 71 height 10
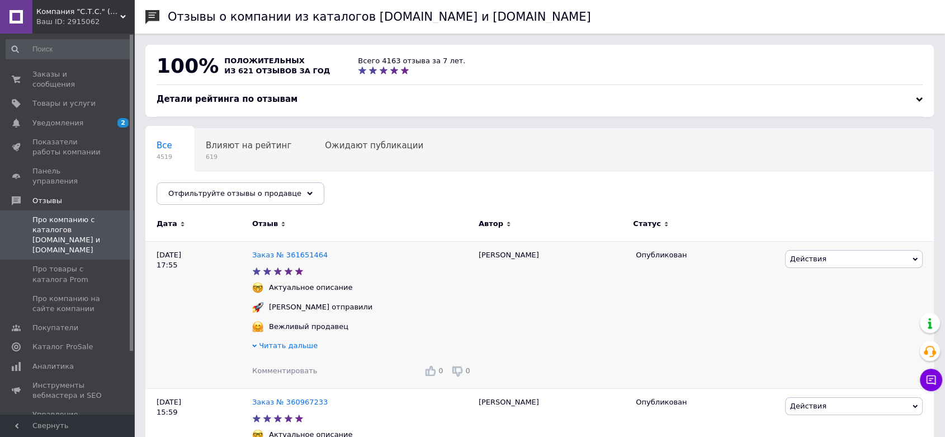
click at [286, 249] on div "Заказ № 361651464" at bounding box center [290, 255] width 80 height 15
click at [285, 258] on link "Заказ № 361651464" at bounding box center [289, 254] width 75 height 8
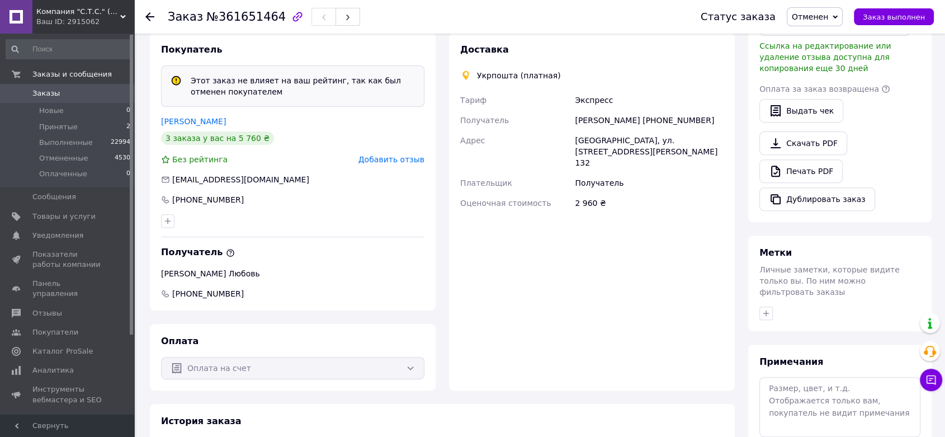
scroll to position [456, 0]
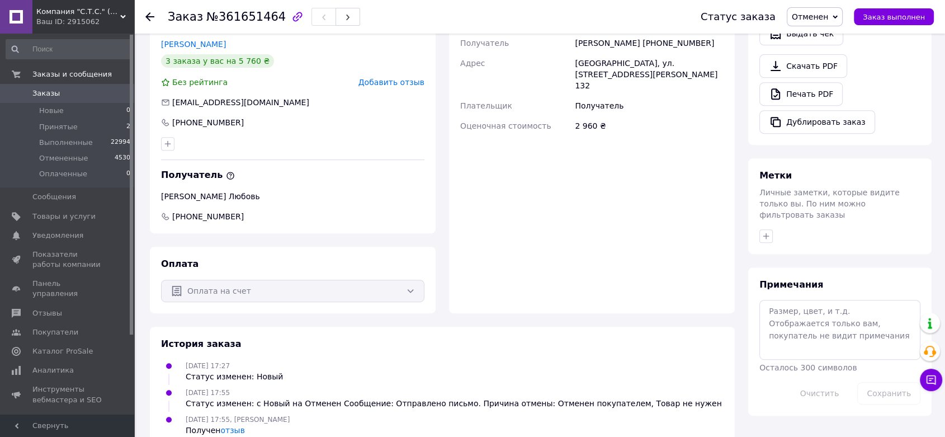
click at [36, 88] on link "Заказы 0" at bounding box center [68, 93] width 137 height 19
